Goal: Task Accomplishment & Management: Use online tool/utility

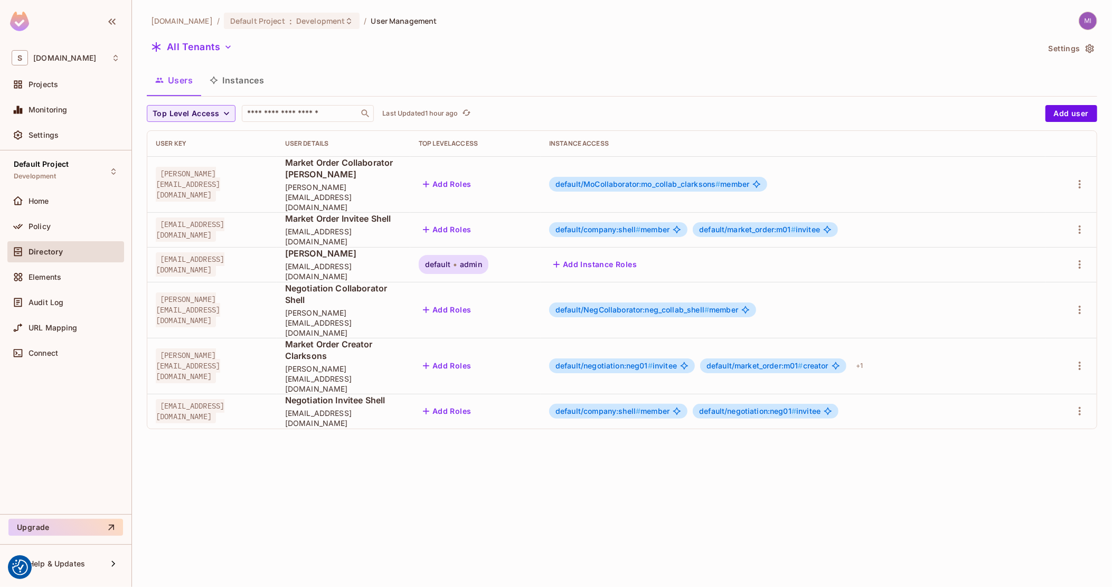
click at [43, 214] on div "Home" at bounding box center [65, 203] width 117 height 25
click at [42, 226] on span "Policy" at bounding box center [40, 226] width 22 height 8
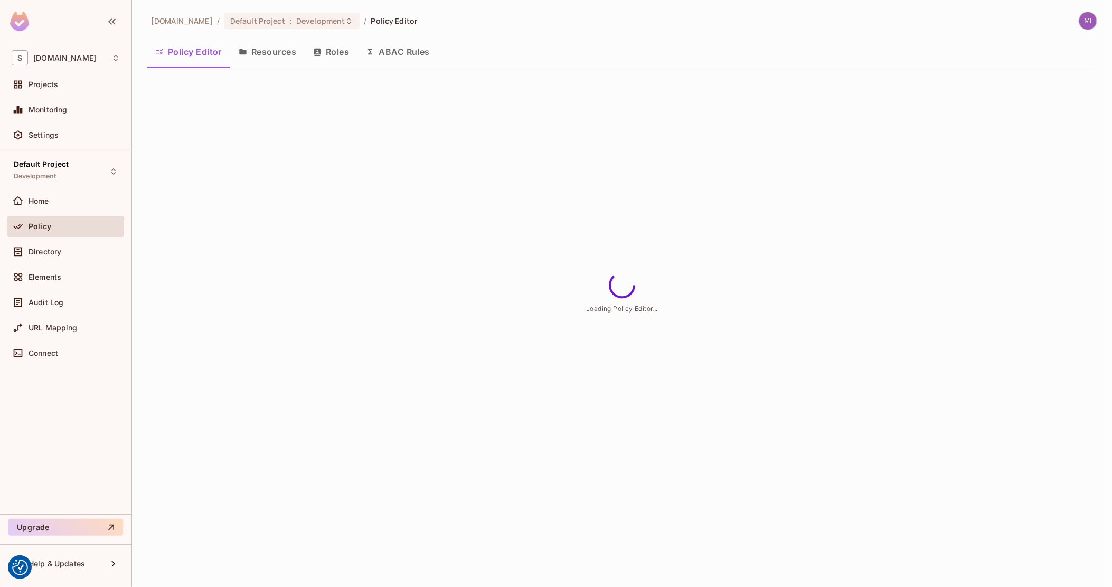
click at [289, 52] on button "Resources" at bounding box center [267, 52] width 74 height 26
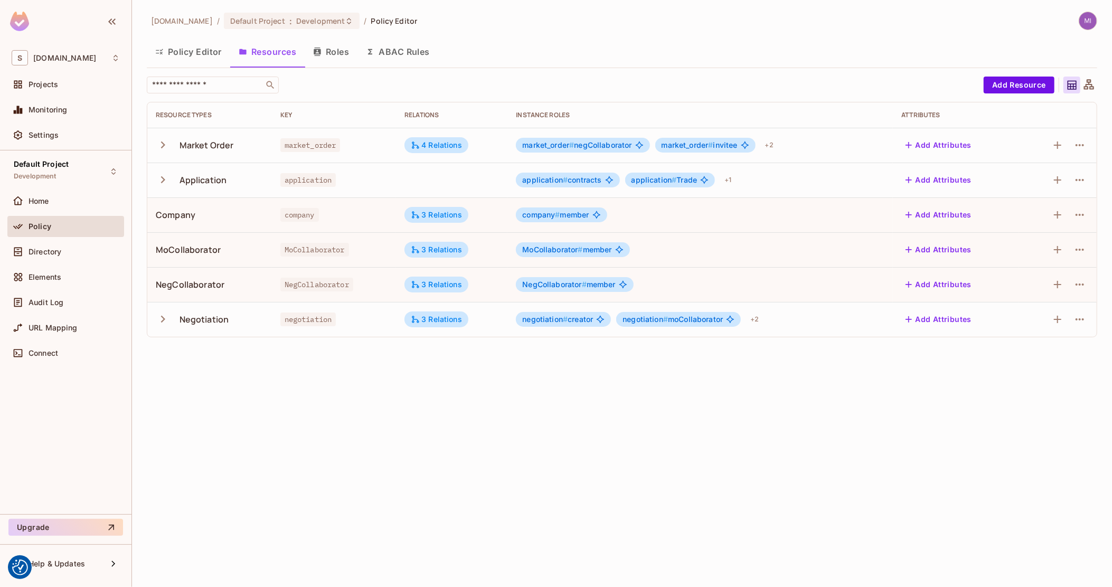
click at [338, 54] on button "Roles" at bounding box center [331, 52] width 53 height 26
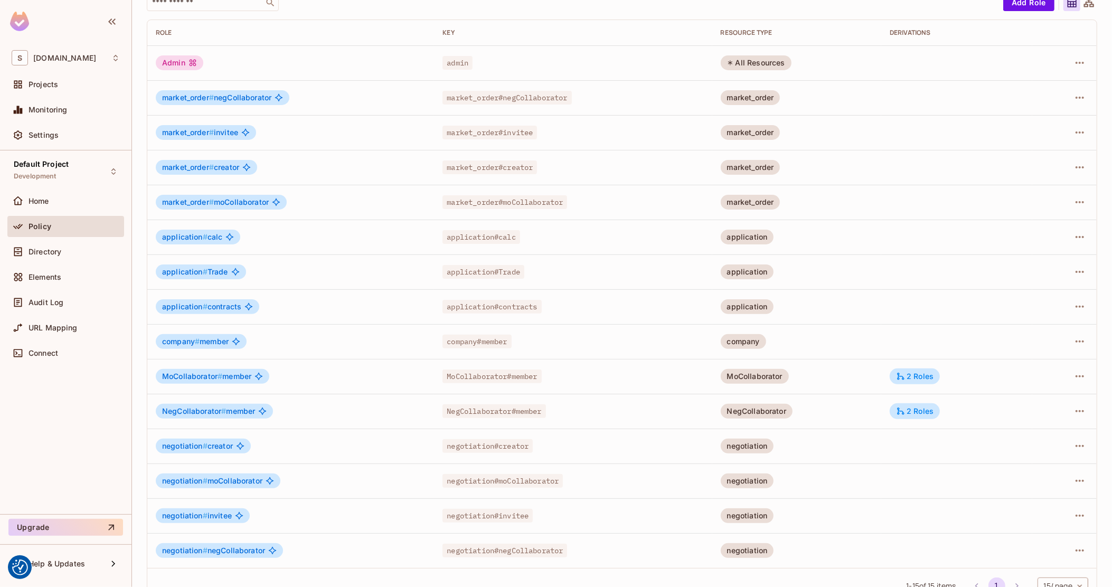
scroll to position [106, 0]
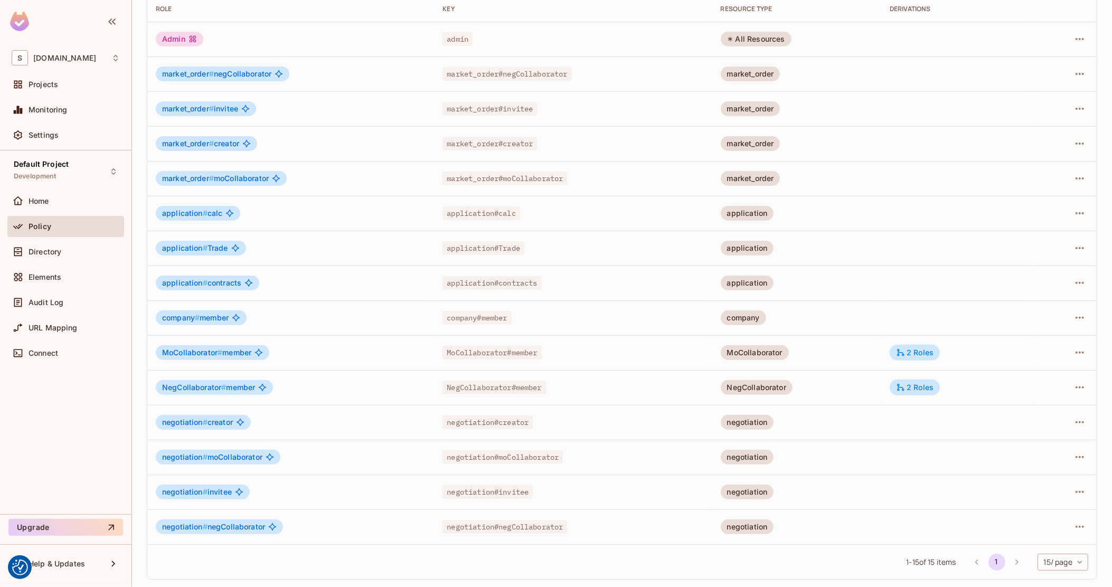
click at [177, 248] on span "application #" at bounding box center [184, 247] width 45 height 9
click at [489, 241] on span "application#Trade" at bounding box center [483, 248] width 82 height 14
click at [513, 244] on span "application#Trade" at bounding box center [483, 248] width 82 height 14
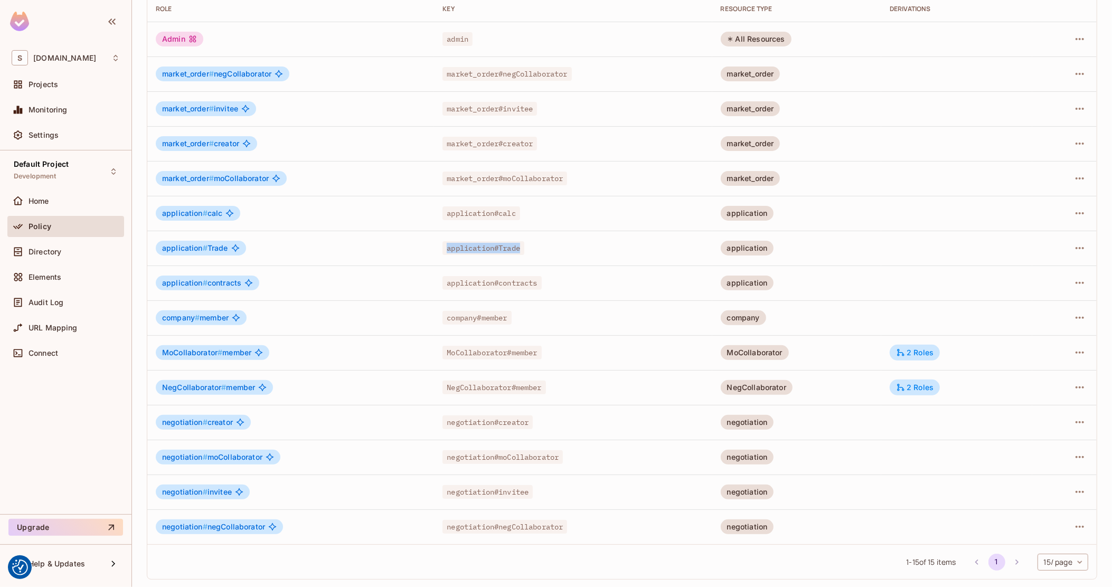
drag, startPoint x: 538, startPoint y: 244, endPoint x: 428, endPoint y: 249, distance: 111.0
click at [428, 249] on tr "application # Trade application#Trade application" at bounding box center [621, 248] width 949 height 35
click at [215, 244] on span "application # Trade" at bounding box center [195, 248] width 66 height 8
click at [1075, 254] on button "button" at bounding box center [1079, 248] width 17 height 17
click at [1049, 270] on li "Edit Role" at bounding box center [1024, 271] width 93 height 23
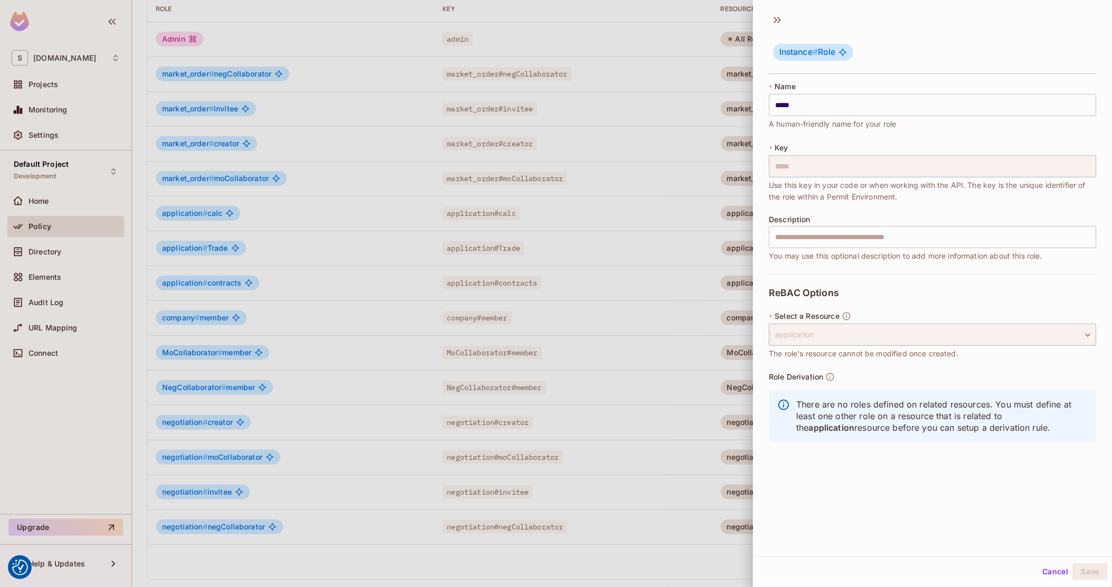
click at [456, 303] on div at bounding box center [556, 293] width 1112 height 587
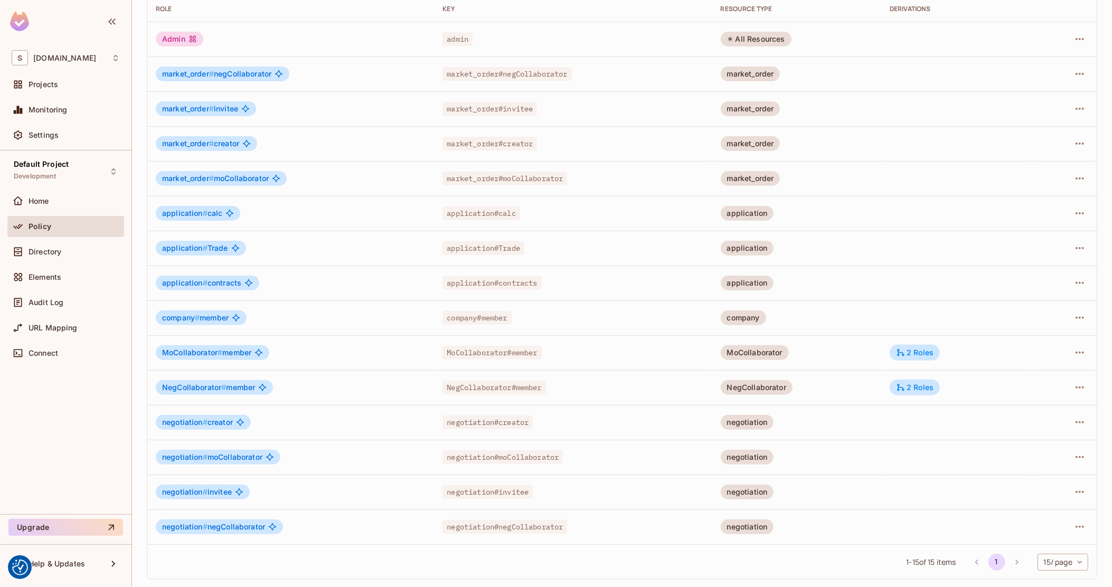
click at [209, 245] on span "application # Trade" at bounding box center [195, 248] width 66 height 8
copy div "application # Trade"
click at [338, 269] on td "application # contracts" at bounding box center [290, 283] width 287 height 35
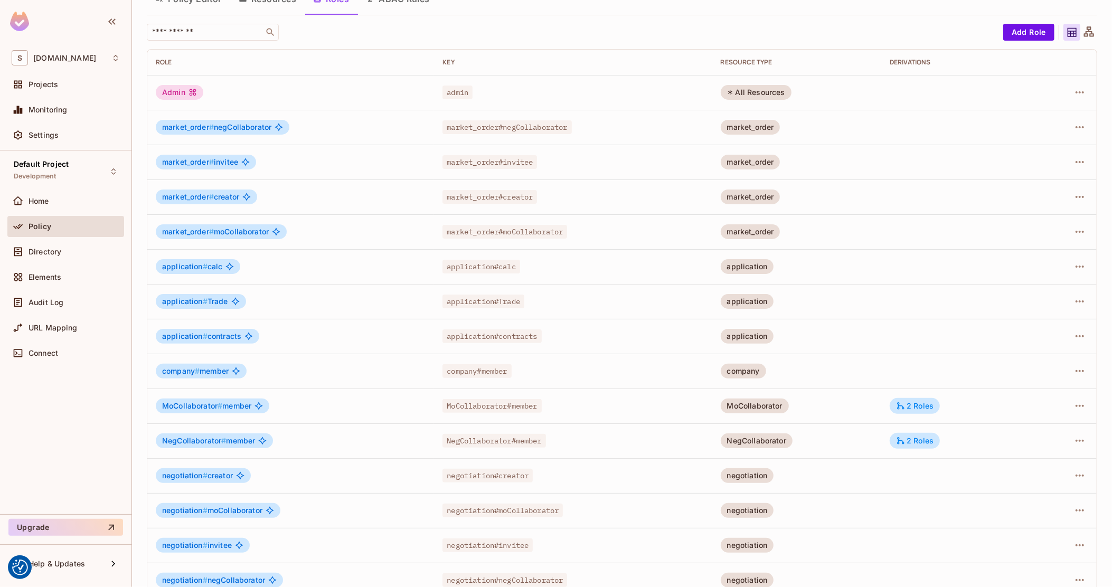
scroll to position [0, 0]
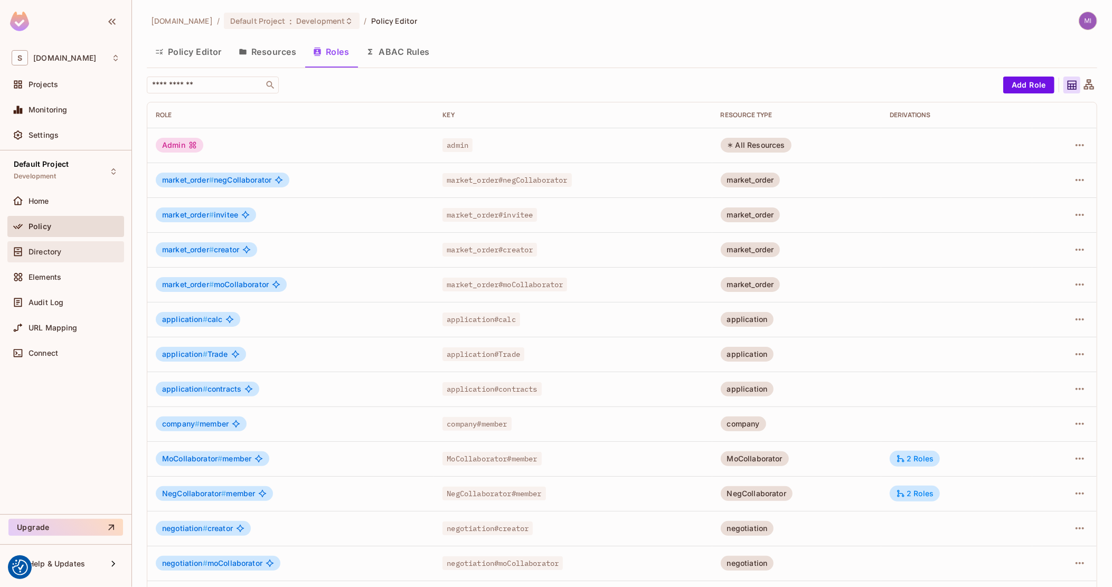
click at [56, 250] on span "Directory" at bounding box center [45, 252] width 33 height 8
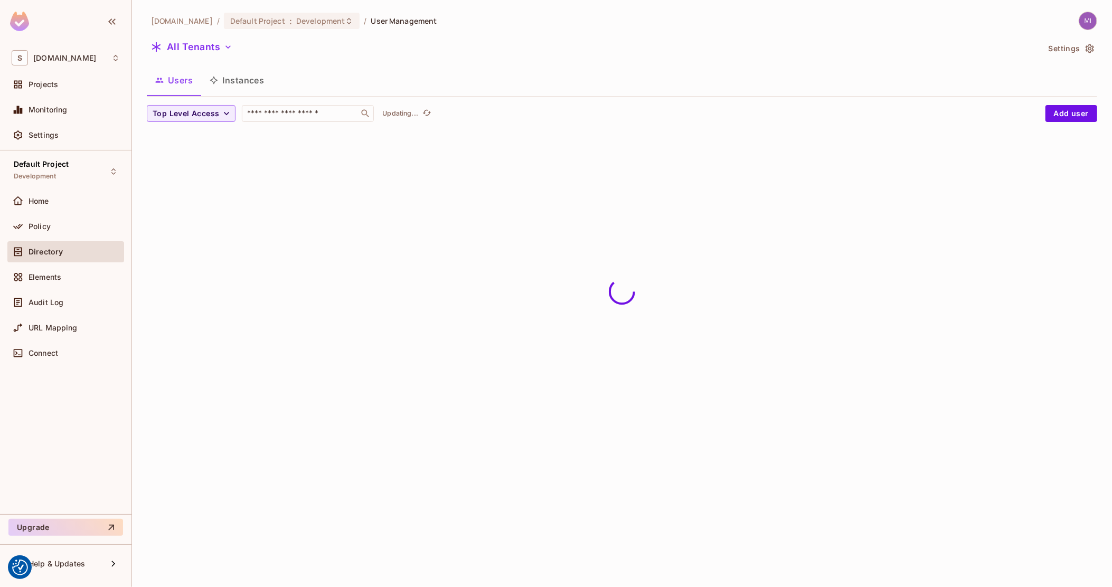
click at [229, 91] on button "Instances" at bounding box center [236, 80] width 71 height 26
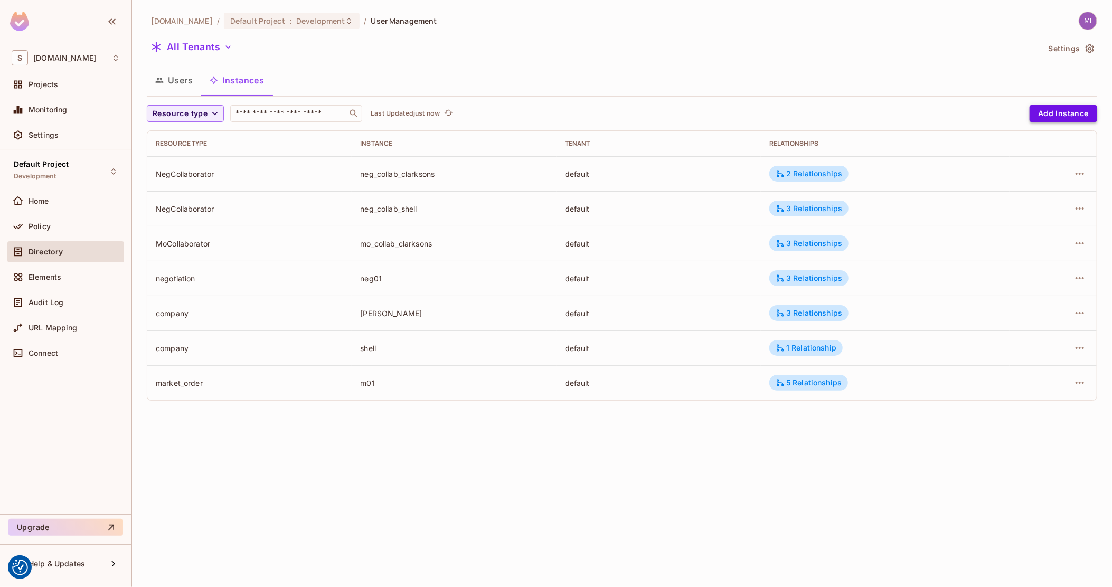
click at [1072, 109] on button "Add Instance" at bounding box center [1063, 113] width 68 height 17
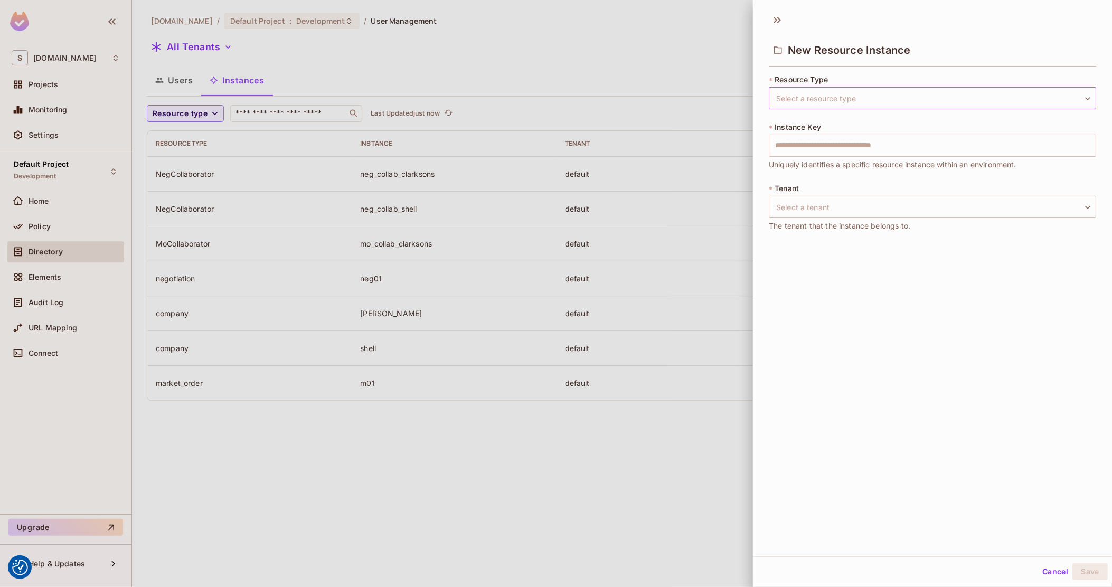
click at [902, 101] on body "We use cookies to enhance your browsing experience, serve personalized ads or c…" at bounding box center [556, 293] width 1112 height 587
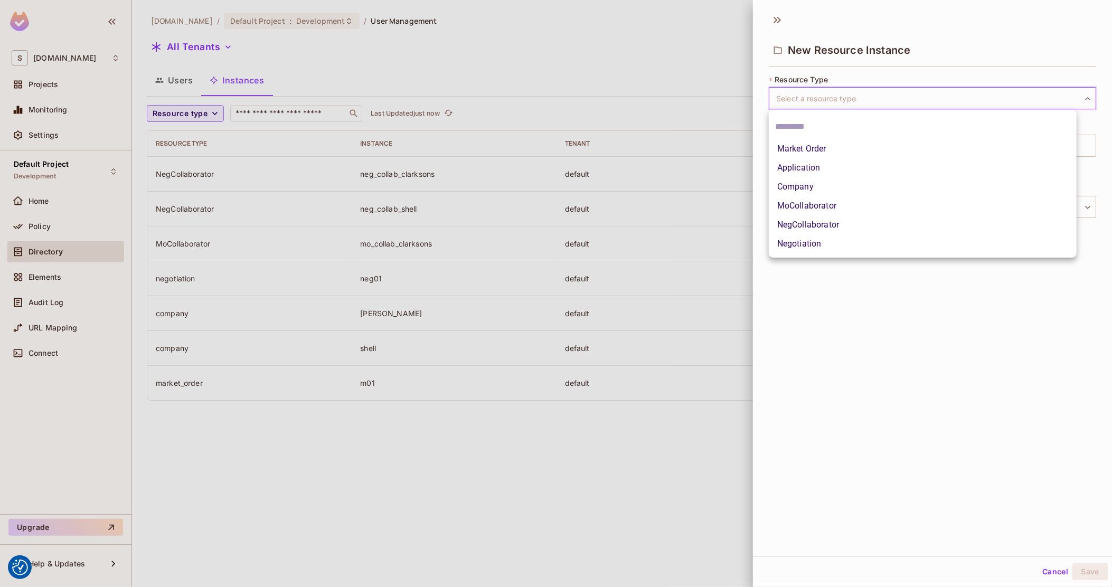
click at [836, 164] on li "Application" at bounding box center [923, 167] width 308 height 19
type input "**********"
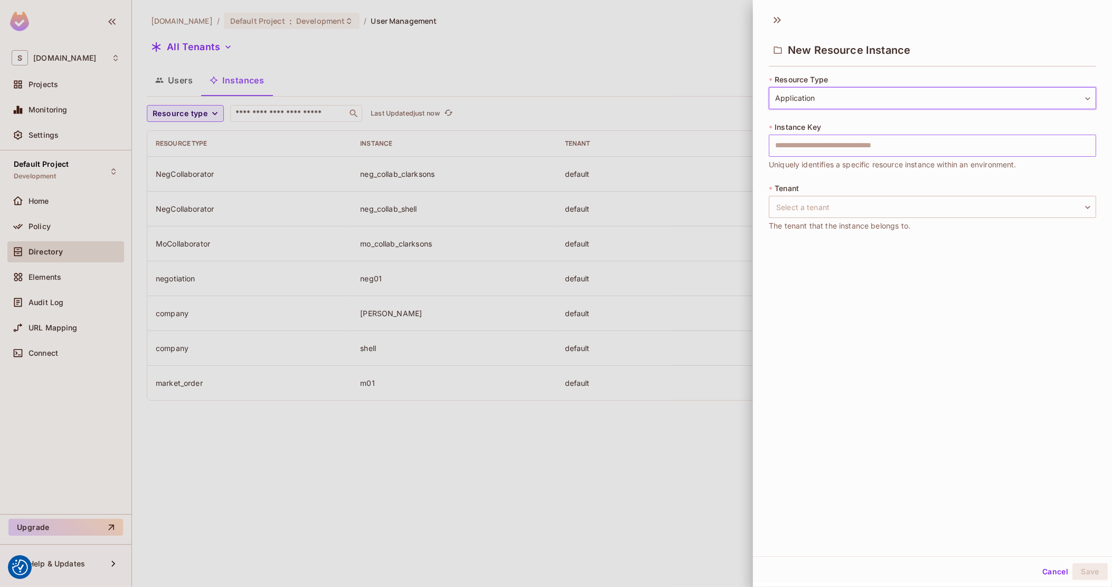
click at [837, 145] on input "text" at bounding box center [932, 146] width 327 height 22
type input "*****"
click at [827, 218] on div "* Tenant Select a tenant ​ Select a tenant The tenant that the instance belongs…" at bounding box center [932, 207] width 327 height 49
click at [827, 210] on body "We use cookies to enhance your browsing experience, serve personalized ads or c…" at bounding box center [556, 293] width 1112 height 587
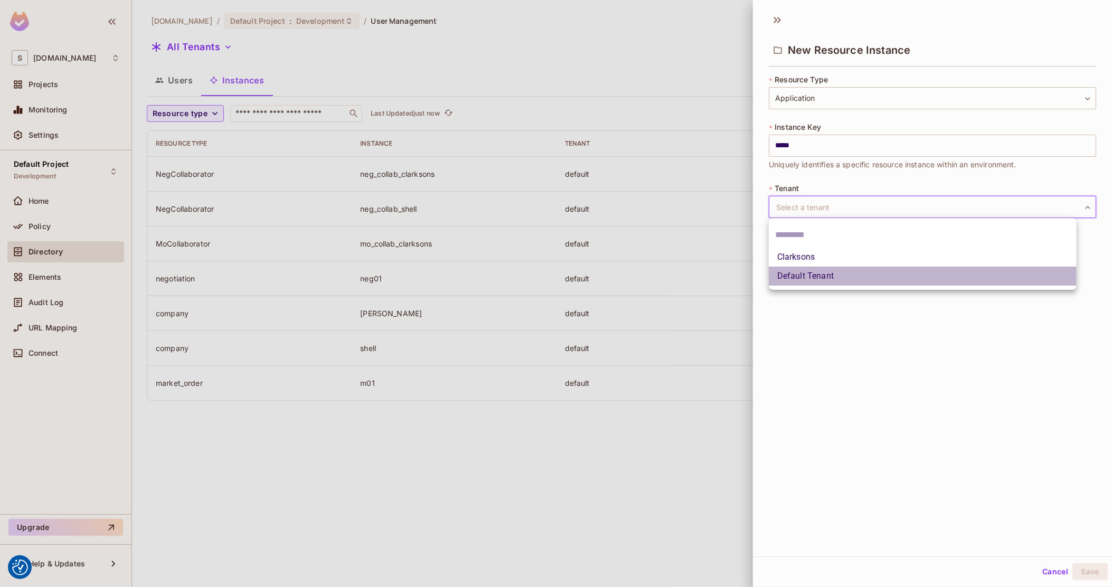
click at [818, 275] on li "Default Tenant" at bounding box center [923, 276] width 308 height 19
type input "*******"
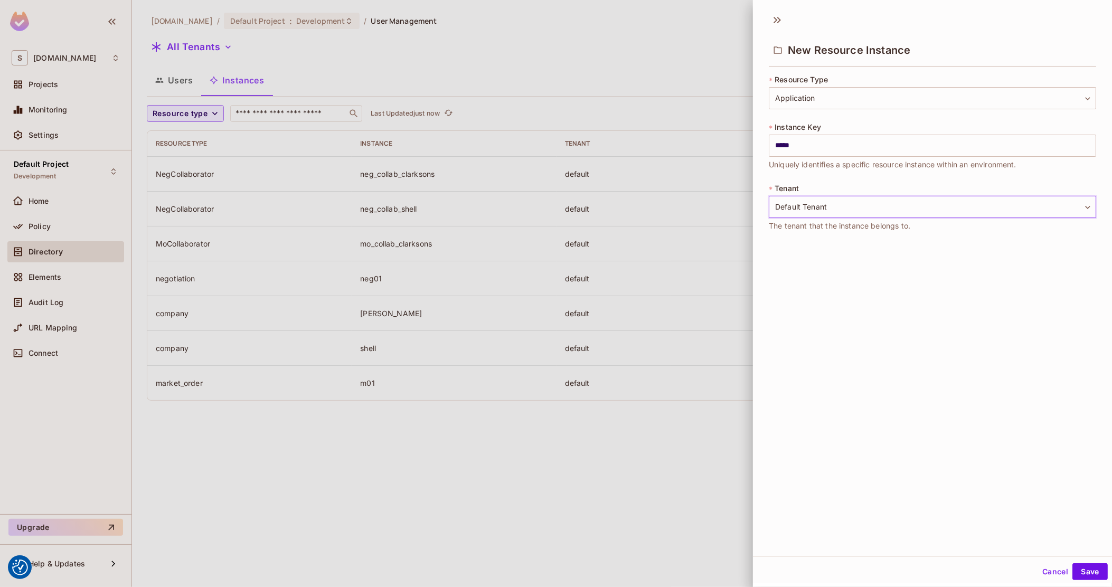
click at [915, 304] on div "**********" at bounding box center [932, 281] width 359 height 549
drag, startPoint x: 1088, startPoint y: 571, endPoint x: 1081, endPoint y: 572, distance: 6.4
click at [1088, 572] on button "Save" at bounding box center [1089, 571] width 35 height 17
